Goal: Find specific page/section: Find specific page/section

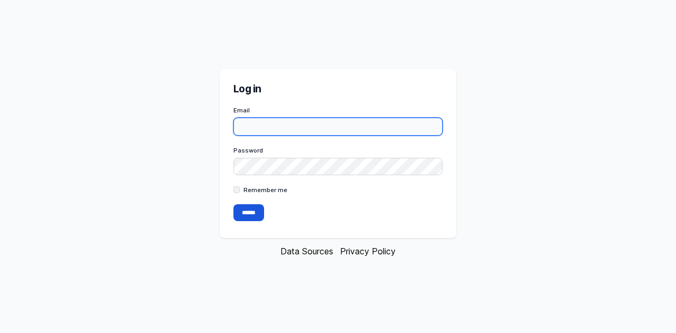
click at [261, 130] on input "Email" at bounding box center [338, 127] width 210 height 18
paste input "**********"
type input "**********"
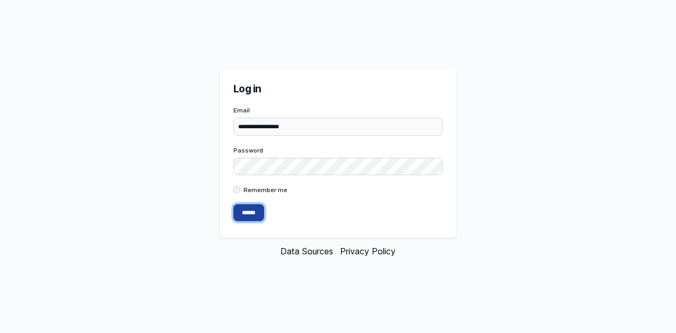
click at [247, 215] on input "******" at bounding box center [248, 212] width 31 height 17
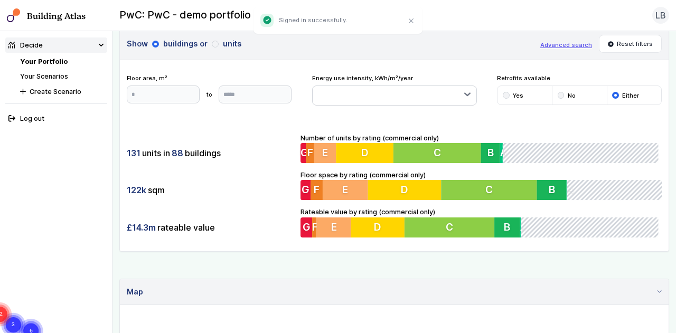
scroll to position [53, 0]
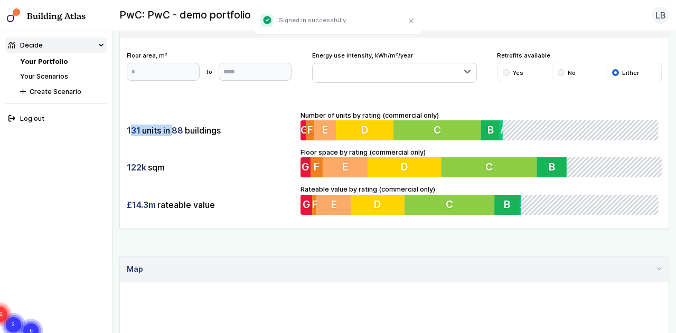
drag, startPoint x: 129, startPoint y: 128, endPoint x: 220, endPoint y: 131, distance: 90.9
click at [215, 131] on div "131 units in 88 buildings" at bounding box center [210, 130] width 167 height 20
click at [165, 162] on div "122k sqm" at bounding box center [210, 167] width 167 height 20
drag, startPoint x: 133, startPoint y: 200, endPoint x: 330, endPoint y: 201, distance: 196.5
click at [255, 201] on div "£14.3m rateable value" at bounding box center [210, 205] width 167 height 20
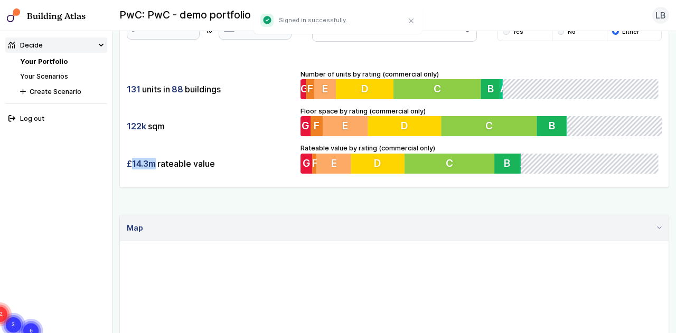
scroll to position [211, 0]
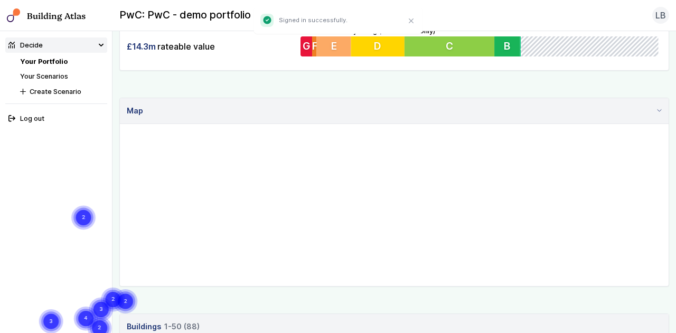
drag, startPoint x: 489, startPoint y: 194, endPoint x: 425, endPoint y: 171, distance: 68.5
click at [69, 326] on gmp-advanced-marker "393" at bounding box center [69, 326] width 0 height 0
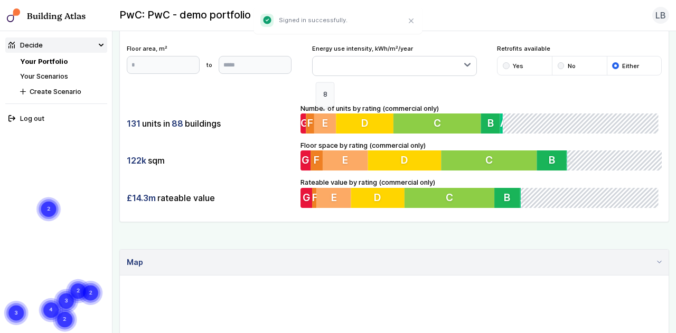
scroll to position [53, 0]
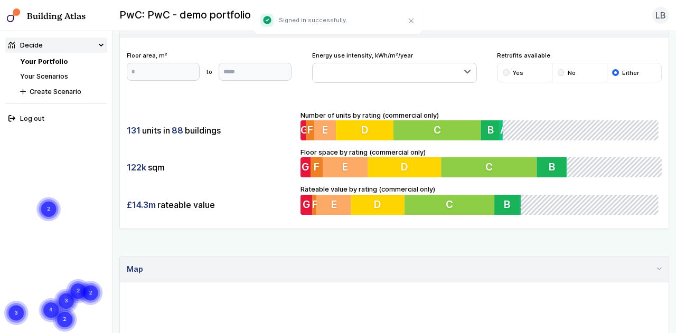
click at [33, 61] on link "Your Portfolio" at bounding box center [44, 62] width 48 height 8
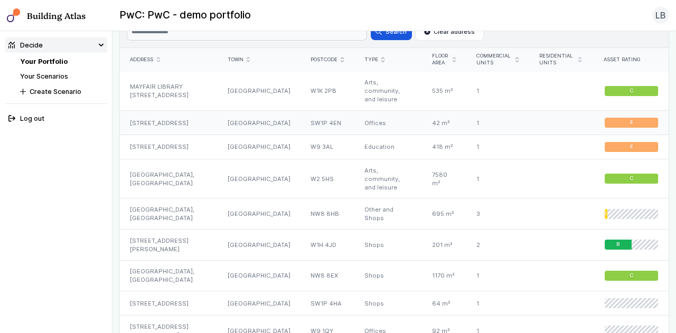
scroll to position [687, 0]
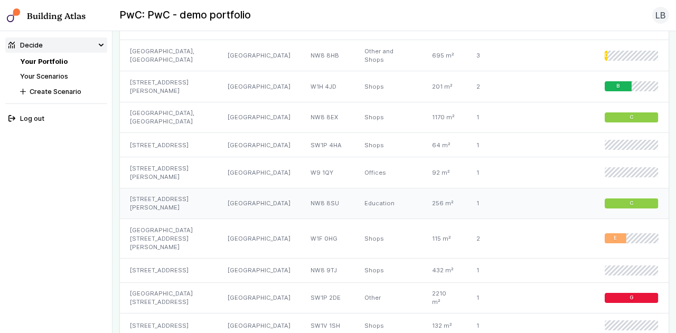
click at [301, 188] on div "NW8 8SU" at bounding box center [328, 203] width 54 height 31
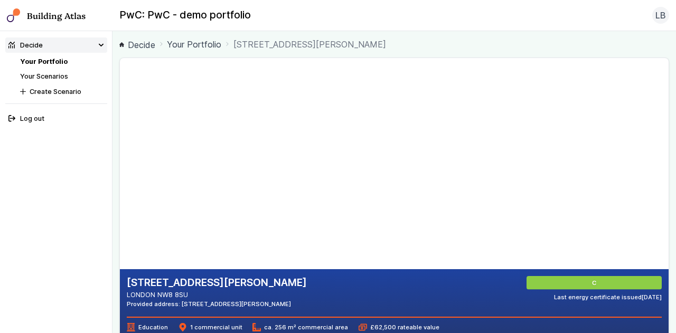
drag, startPoint x: 286, startPoint y: 199, endPoint x: 271, endPoint y: 192, distance: 16.5
click at [120, 192] on gmp-map-3d at bounding box center [120, 163] width 0 height 211
drag, startPoint x: 240, startPoint y: 196, endPoint x: 255, endPoint y: 168, distance: 31.7
click at [120, 168] on gmp-map-3d at bounding box center [120, 163] width 0 height 211
drag, startPoint x: 262, startPoint y: 152, endPoint x: 275, endPoint y: 101, distance: 52.3
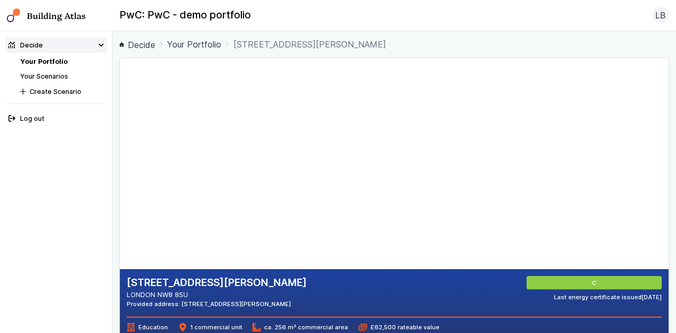
click at [120, 101] on gmp-map-3d at bounding box center [120, 163] width 0 height 211
drag, startPoint x: 266, startPoint y: 114, endPoint x: 239, endPoint y: 192, distance: 82.4
click at [120, 193] on gmp-map-3d at bounding box center [120, 163] width 0 height 211
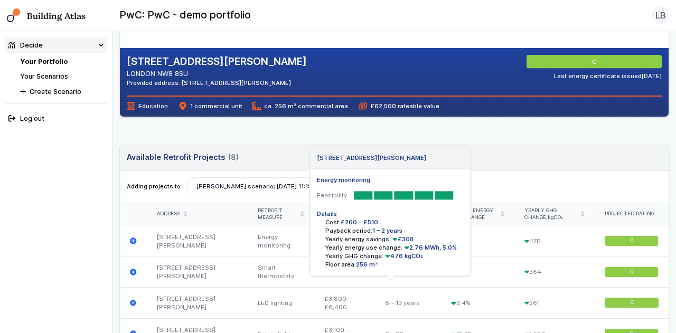
scroll to position [158, 0]
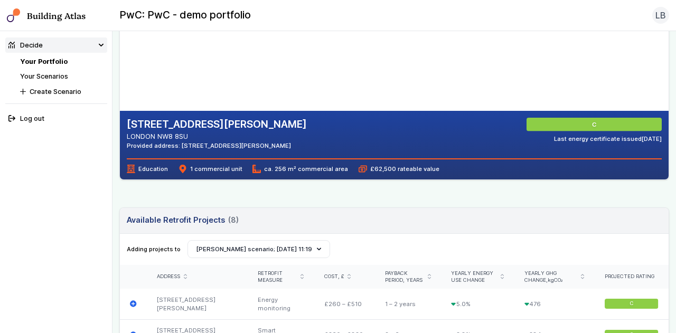
click at [366, 168] on span "£62,500 rateable value" at bounding box center [399, 169] width 81 height 8
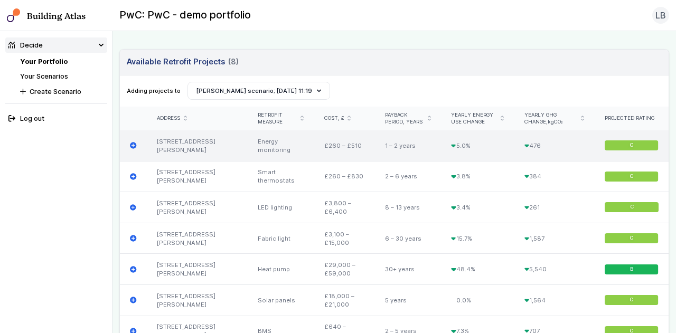
scroll to position [370, 0]
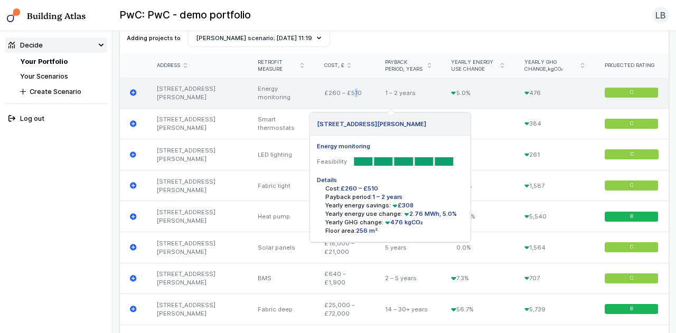
drag, startPoint x: 313, startPoint y: 92, endPoint x: 315, endPoint y: 102, distance: 10.4
click at [315, 102] on div "£260 – £510" at bounding box center [344, 93] width 61 height 31
drag, startPoint x: 230, startPoint y: 87, endPoint x: 251, endPoint y: 99, distance: 24.1
click at [250, 102] on div "Energy monitoring" at bounding box center [281, 93] width 67 height 31
drag, startPoint x: 440, startPoint y: 90, endPoint x: 450, endPoint y: 92, distance: 10.4
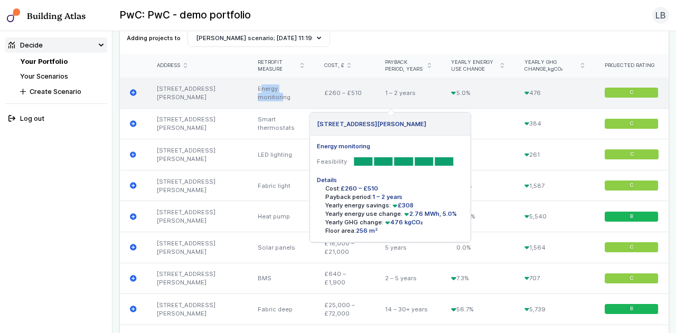
click at [450, 92] on div "5.0%" at bounding box center [477, 93] width 73 height 31
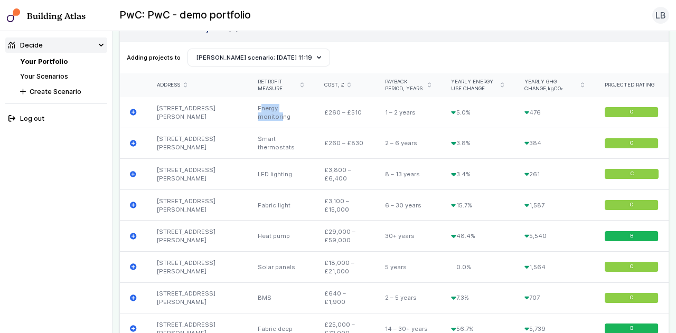
scroll to position [0, 0]
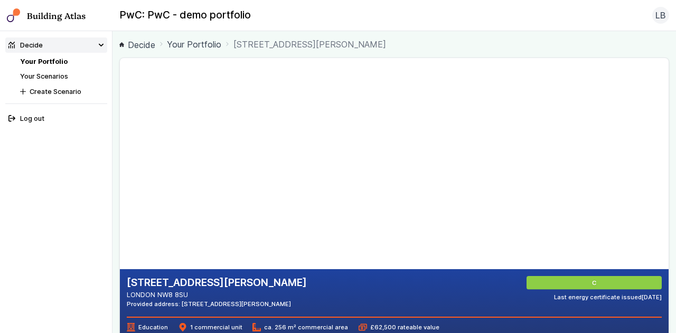
click at [45, 59] on link "Your Portfolio" at bounding box center [44, 62] width 48 height 8
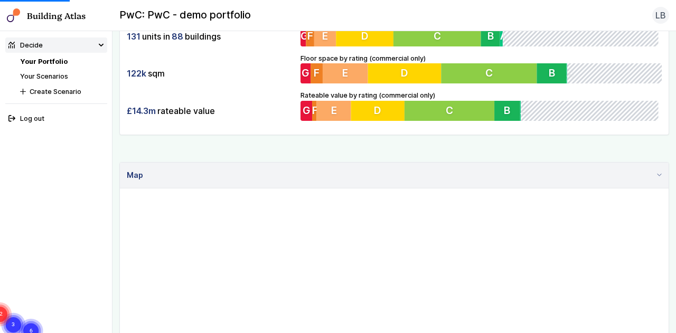
scroll to position [158, 0]
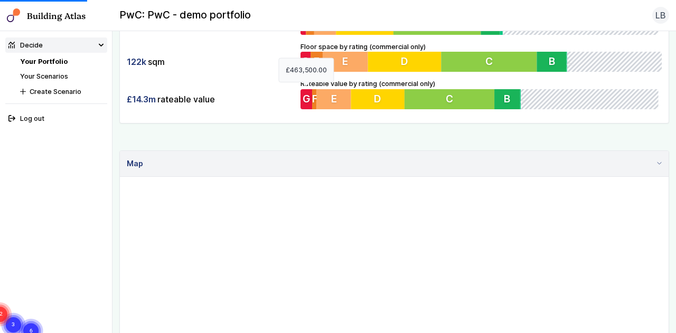
click at [308, 98] on span "G" at bounding box center [306, 98] width 8 height 13
click at [330, 96] on button "E" at bounding box center [334, 99] width 35 height 20
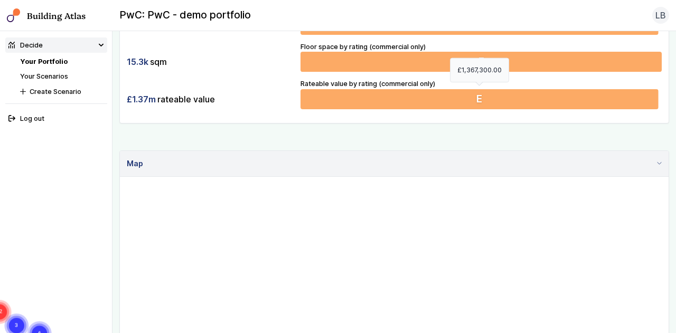
click at [398, 95] on button "E" at bounding box center [482, 99] width 362 height 20
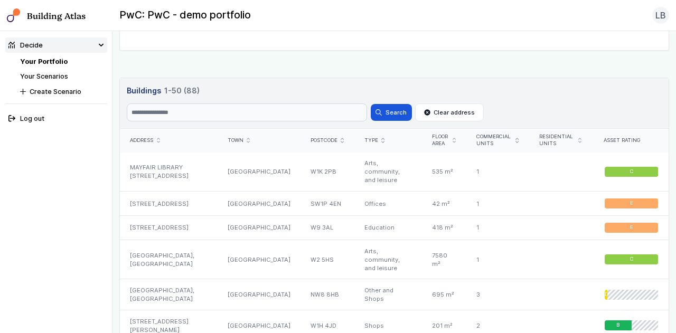
scroll to position [453, 0]
